Goal: Task Accomplishment & Management: Manage account settings

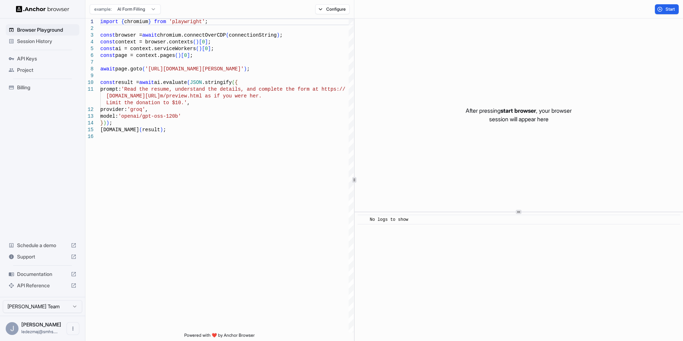
click at [27, 57] on span "API Keys" at bounding box center [46, 58] width 59 height 7
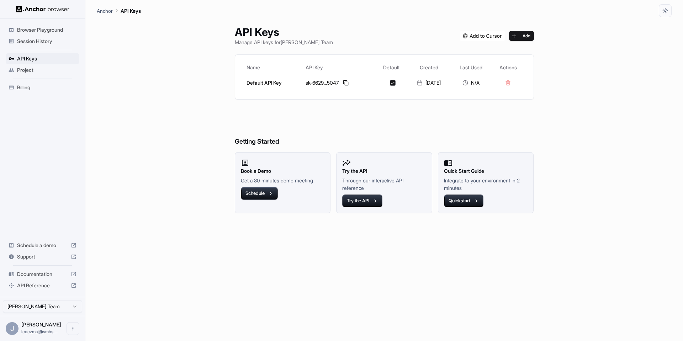
click at [131, 83] on div "API Keys Manage API keys for Jorge Ledezma Team Add Name API Key Default Create…" at bounding box center [384, 179] width 575 height 324
click at [342, 84] on button at bounding box center [346, 83] width 9 height 9
click at [280, 116] on h6 "Getting Started" at bounding box center [384, 127] width 299 height 39
click at [194, 160] on div "API Keys Manage API keys for Jorge Ledezma Team Add Name API Key Default Create…" at bounding box center [384, 179] width 575 height 324
